Goal: Contribute content: Contribute content

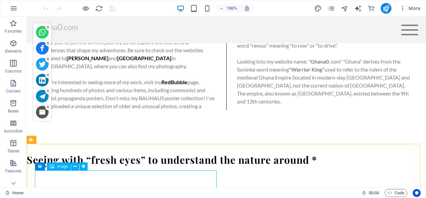
scroll to position [934, 0]
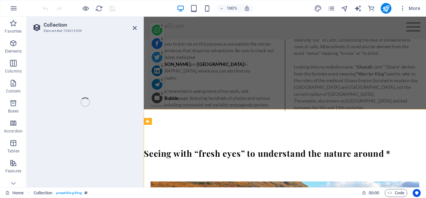
scroll to position [952, 0]
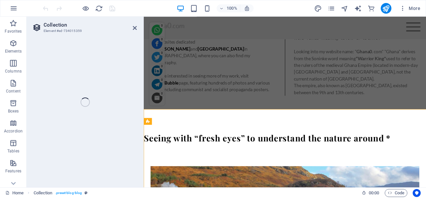
select select "columns.publishing_date_DESC"
select select "columns.status"
select select "columns.publishing_date"
select select "lte"
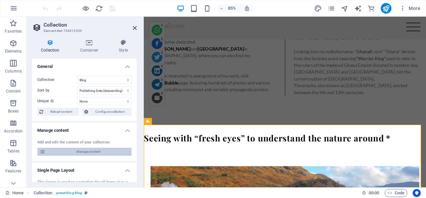
click at [79, 151] on span "Manage content" at bounding box center [88, 152] width 82 height 8
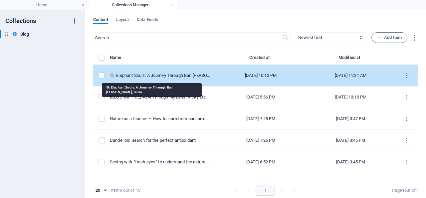
click at [156, 73] on div "🐘 Elephant Souls: A Journey Through Ban [PERSON_NAME], Surin" at bounding box center [160, 76] width 101 height 6
select select "Trending"
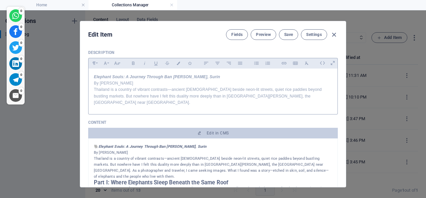
scroll to position [64, 0]
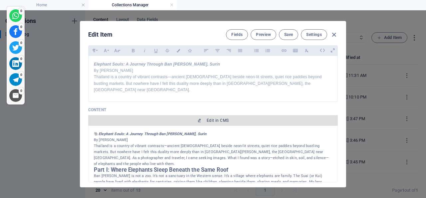
click at [212, 123] on span "Edit in CMS" at bounding box center [218, 120] width 22 height 5
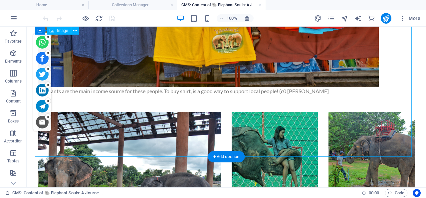
scroll to position [969, 0]
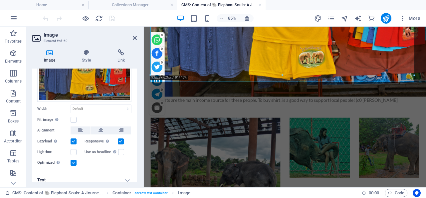
scroll to position [50, 0]
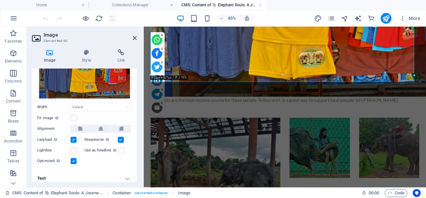
click at [121, 173] on h4 "Text" at bounding box center [84, 178] width 105 height 16
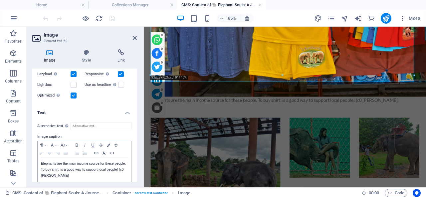
scroll to position [116, 0]
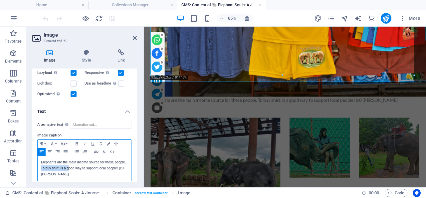
drag, startPoint x: 53, startPoint y: 163, endPoint x: 81, endPoint y: 163, distance: 27.6
click at [81, 163] on p "Elephants are the main income source for these people. To buy shirt, is a good …" at bounding box center [84, 168] width 87 height 18
click at [72, 165] on p "Elephants are the main income source for these people. A g ood way to support l…" at bounding box center [84, 168] width 87 height 18
click at [87, 164] on p "Elephants are the main income source for these people. A good way of support lo…" at bounding box center [84, 168] width 87 height 18
click at [117, 163] on p "Elephants are the main income source for these people. A good way of supporting…" at bounding box center [84, 168] width 87 height 18
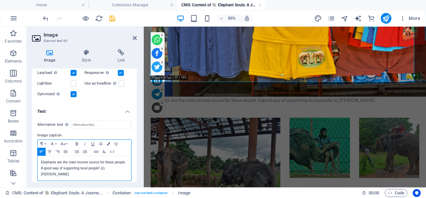
click at [111, 163] on p "Elephants are the main income source for these people. A good way of supporting…" at bounding box center [84, 168] width 87 height 18
click at [110, 164] on p "Elephants are the main income source for these people. A good way of supporting…" at bounding box center [84, 168] width 87 height 18
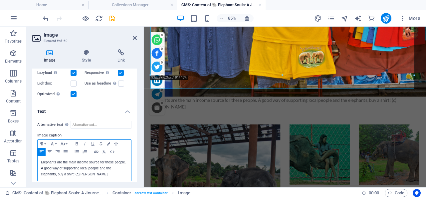
click at [63, 170] on p "Elephants are the main income source for these people. A good way of supporting…" at bounding box center [84, 168] width 87 height 18
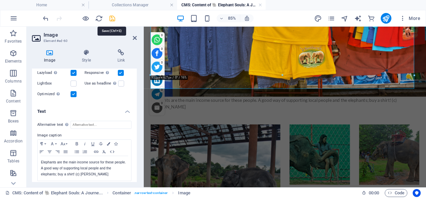
drag, startPoint x: 112, startPoint y: 18, endPoint x: 87, endPoint y: 20, distance: 24.7
click at [112, 18] on icon "save" at bounding box center [112, 19] width 8 height 8
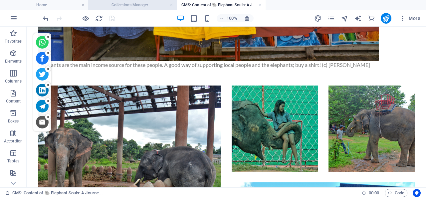
click at [134, 4] on h4 "Collections Manager" at bounding box center [132, 4] width 88 height 7
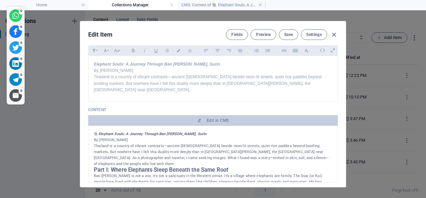
scroll to position [64, 0]
click at [285, 35] on span "Save" at bounding box center [288, 34] width 9 height 5
drag, startPoint x: 330, startPoint y: 34, endPoint x: 326, endPoint y: 34, distance: 4.7
click at [331, 34] on icon "button" at bounding box center [334, 35] width 8 height 8
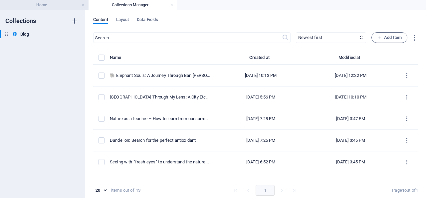
click at [66, 4] on h4 "Home" at bounding box center [44, 4] width 88 height 7
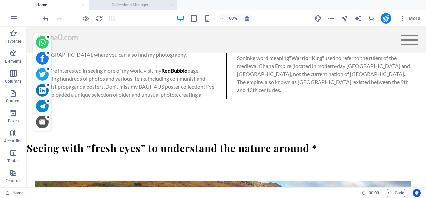
click at [171, 4] on link at bounding box center [172, 5] width 4 height 6
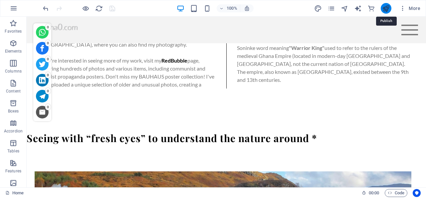
click at [386, 6] on icon "publish" at bounding box center [386, 9] width 8 height 8
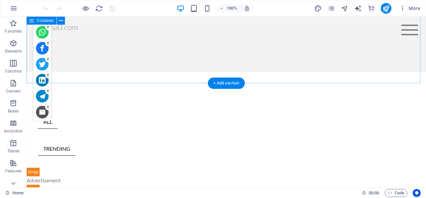
scroll to position [173, 0]
